Goal: Task Accomplishment & Management: Complete application form

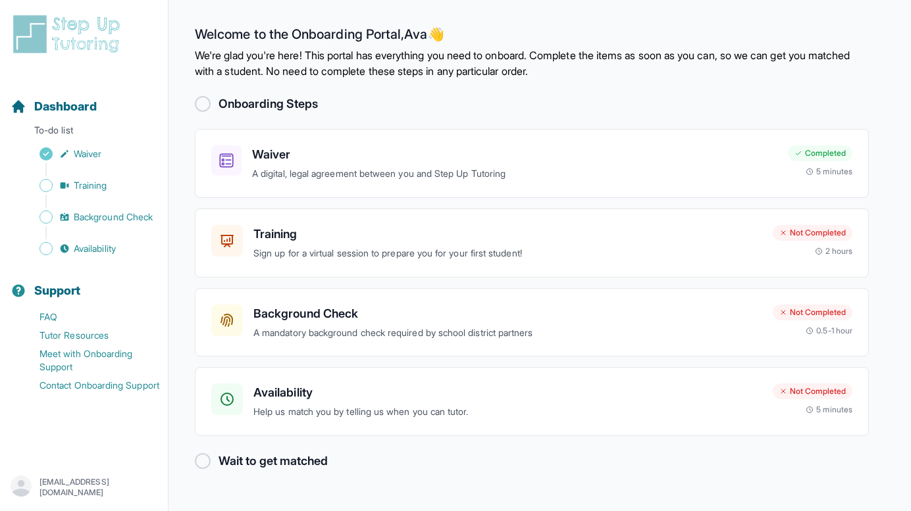
click at [202, 110] on div at bounding box center [203, 104] width 16 height 16
click at [202, 101] on div at bounding box center [203, 104] width 16 height 16
click at [201, 462] on div at bounding box center [203, 461] width 16 height 16
click at [240, 468] on h2 "Wait to get matched" at bounding box center [272, 461] width 109 height 18
drag, startPoint x: 235, startPoint y: 465, endPoint x: 284, endPoint y: 459, distance: 49.7
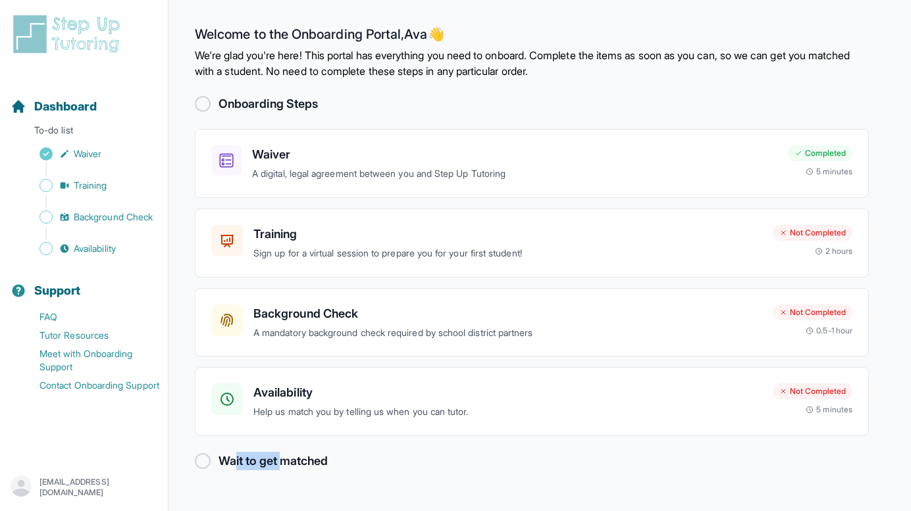
click at [284, 460] on h2 "Wait to get matched" at bounding box center [272, 461] width 109 height 18
click at [442, 259] on p "Sign up for a virtual session to prepare you for your first student!" at bounding box center [507, 253] width 509 height 15
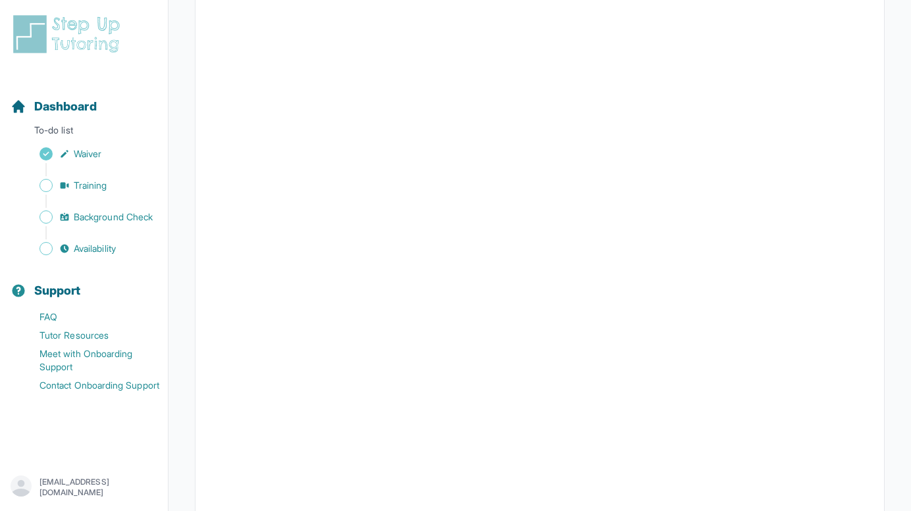
scroll to position [280, 0]
click at [94, 191] on span "Training" at bounding box center [91, 185] width 34 height 13
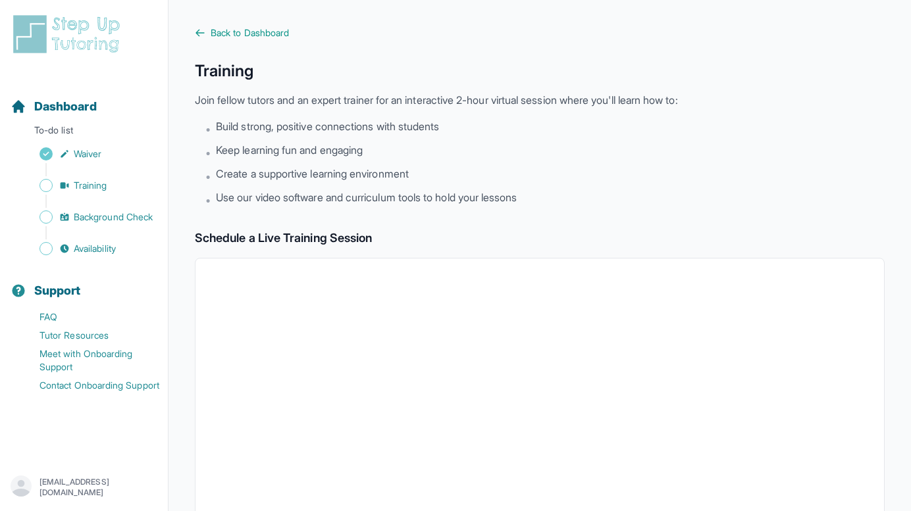
scroll to position [0, 0]
click at [230, 35] on span "Back to Dashboard" at bounding box center [250, 32] width 78 height 13
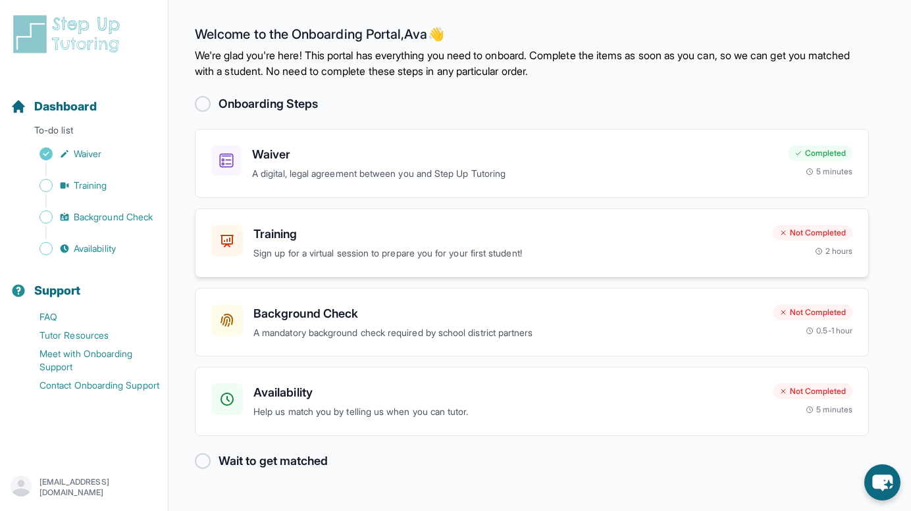
click at [472, 254] on p "Sign up for a virtual session to prepare you for your first student!" at bounding box center [507, 253] width 509 height 15
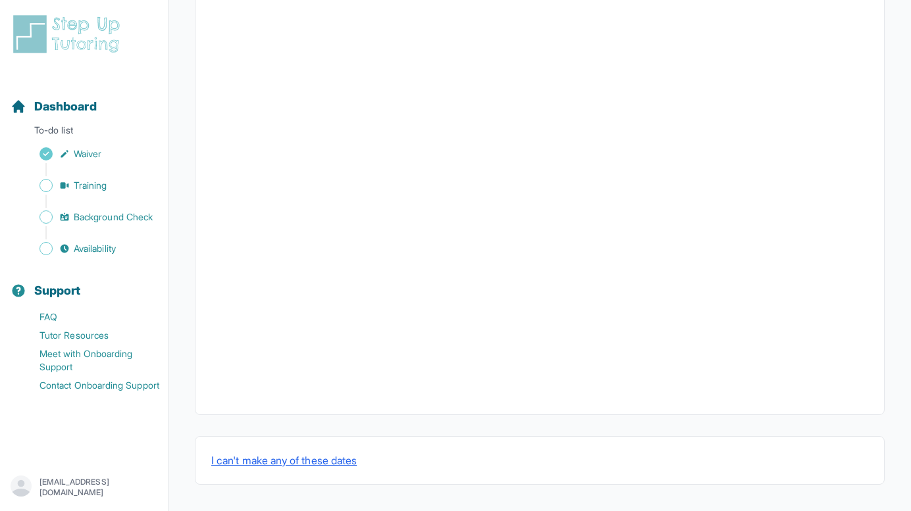
scroll to position [415, 0]
click at [66, 184] on icon "Sidebar" at bounding box center [64, 185] width 11 height 11
click at [60, 310] on link "FAQ" at bounding box center [89, 317] width 157 height 18
click at [61, 318] on link "FAQ" at bounding box center [89, 317] width 157 height 18
click at [74, 109] on span "Dashboard" at bounding box center [65, 106] width 63 height 18
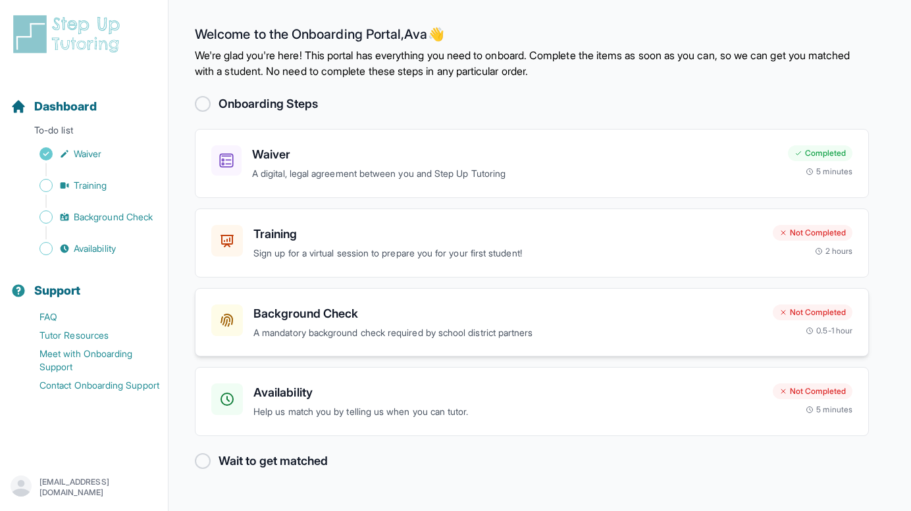
click at [413, 322] on div "Background Check A mandatory background check required by school district partn…" at bounding box center [507, 323] width 509 height 36
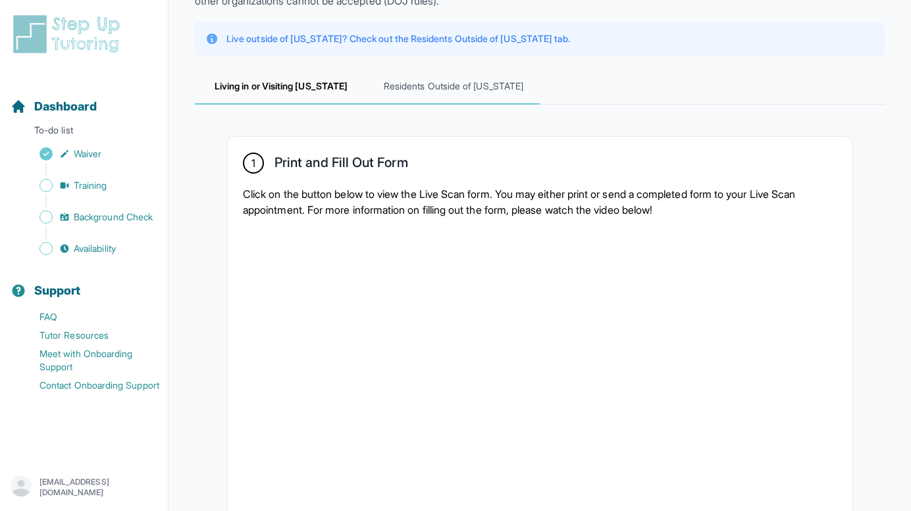
scroll to position [131, 0]
click at [454, 71] on span "Residents Outside of [US_STATE]" at bounding box center [453, 87] width 172 height 36
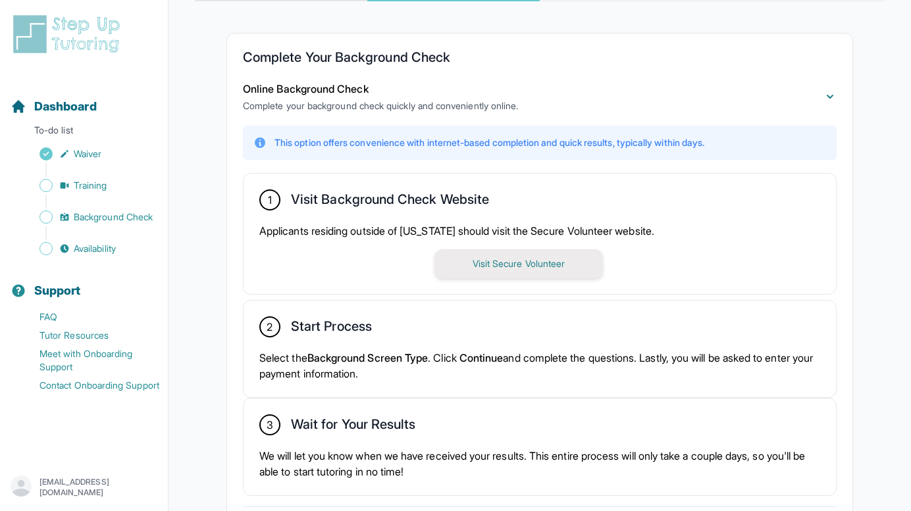
scroll to position [234, 0]
drag, startPoint x: 279, startPoint y: 89, endPoint x: 299, endPoint y: 136, distance: 51.0
click at [299, 136] on div "Online Background Check Complete your background check quickly and conveniently…" at bounding box center [540, 288] width 594 height 437
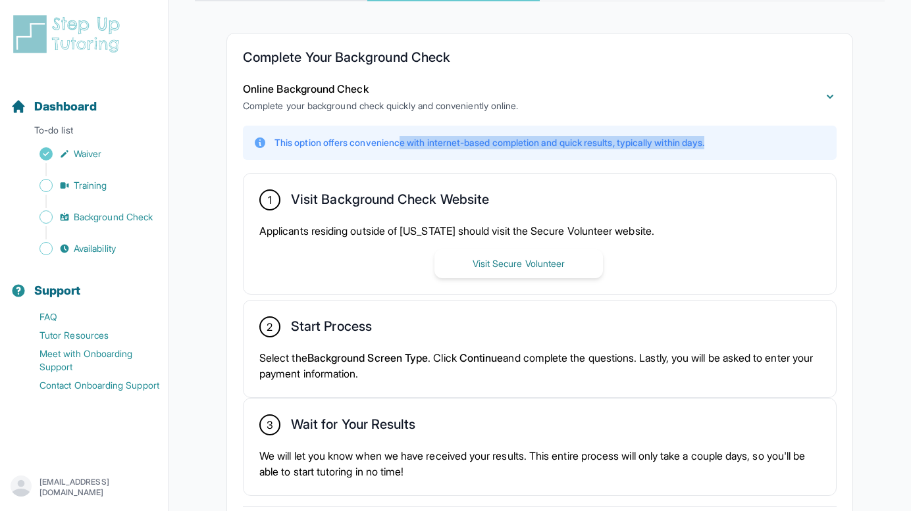
drag, startPoint x: 302, startPoint y: 149, endPoint x: 409, endPoint y: 141, distance: 106.8
click at [409, 141] on p "This option offers convenience with internet-based completion and quick results…" at bounding box center [489, 142] width 430 height 13
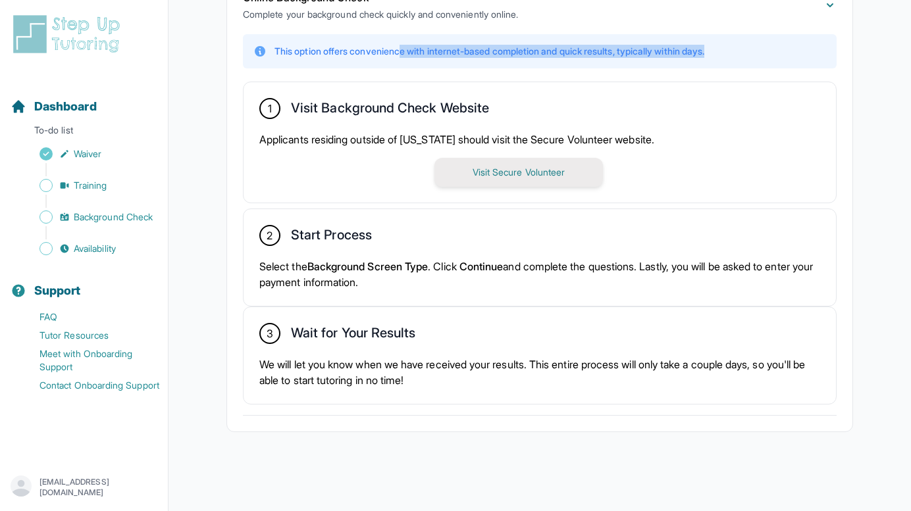
scroll to position [326, 0]
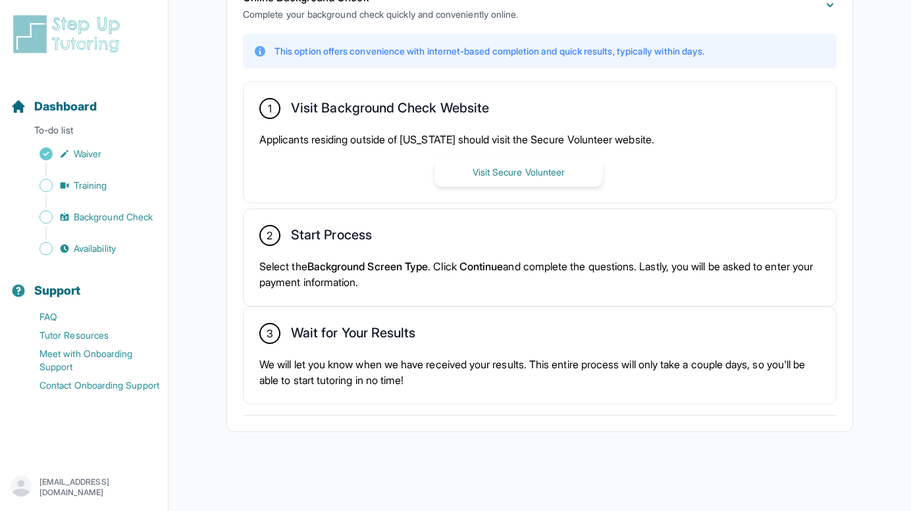
click at [469, 156] on div "Applicants residing outside of [US_STATE] should visit the Secure Volunteer web…" at bounding box center [539, 159] width 561 height 55
click at [469, 175] on button "Visit Secure Volunteer" at bounding box center [518, 172] width 168 height 29
